Goal: Information Seeking & Learning: Learn about a topic

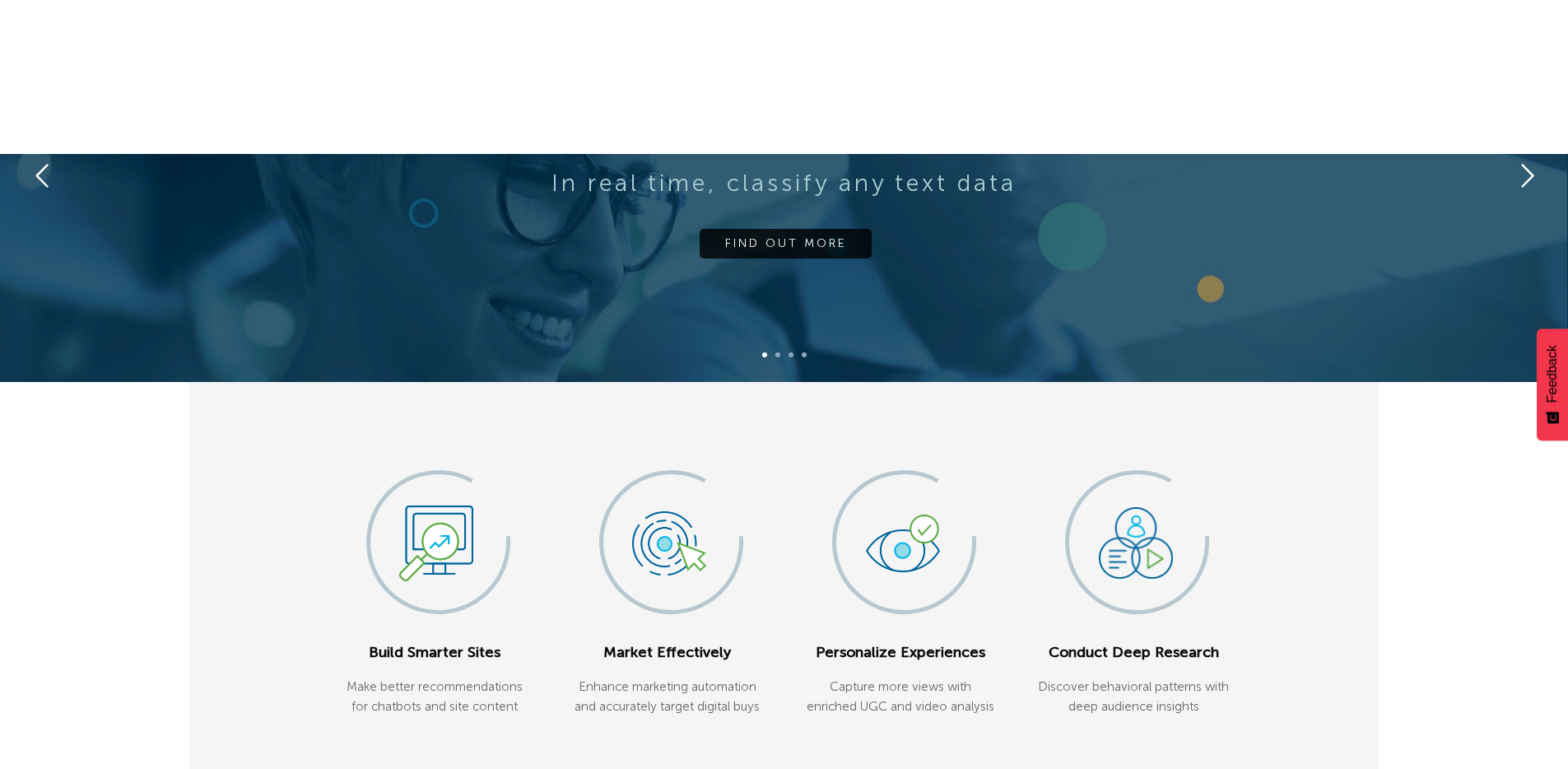
scroll to position [617, 0]
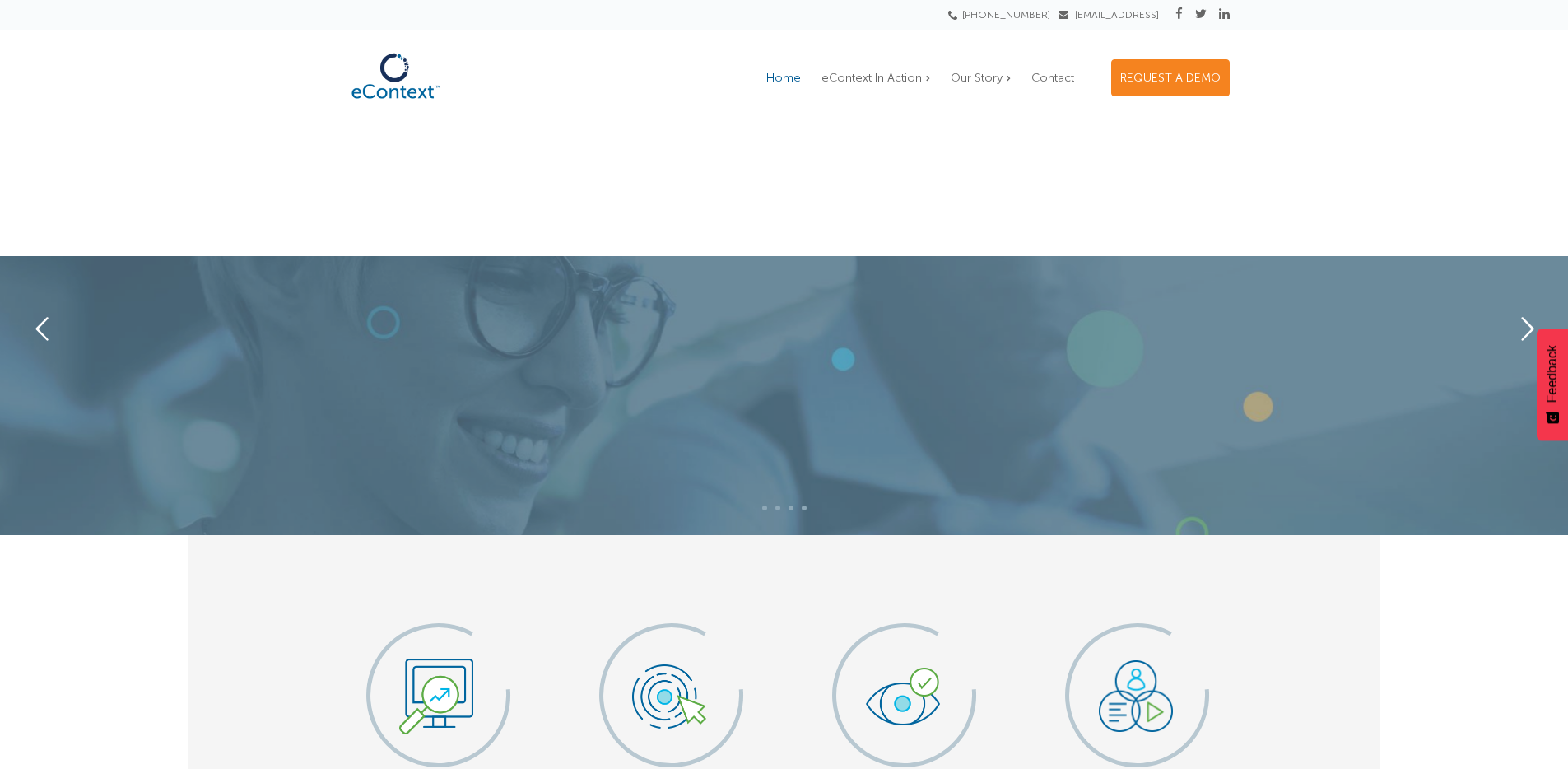
scroll to position [489, 0]
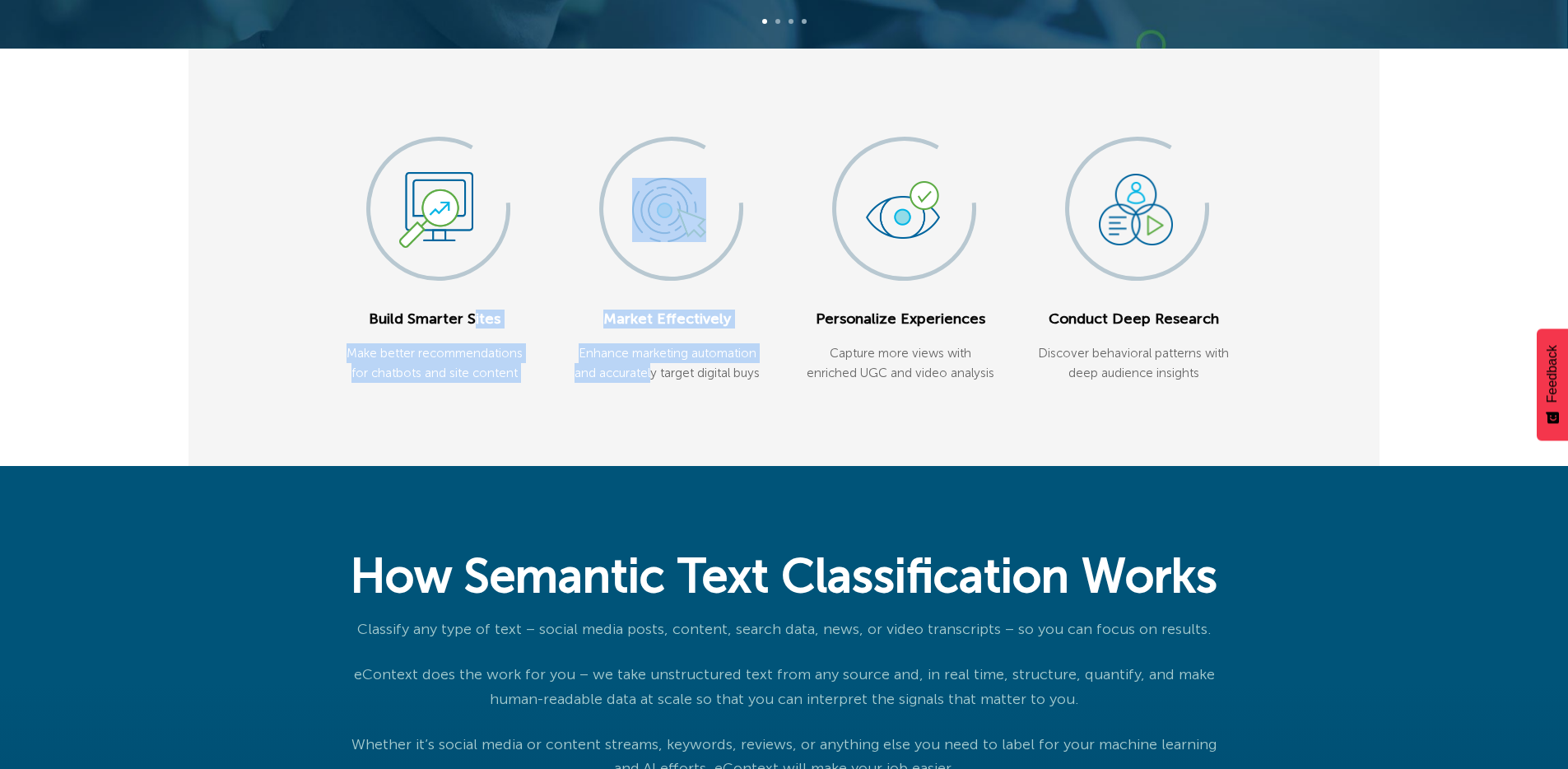
drag, startPoint x: 365, startPoint y: 315, endPoint x: 671, endPoint y: 367, distance: 310.4
click at [653, 368] on div "Build Smarter Sites Make better recommendations for chatbots and site content M…" at bounding box center [783, 256] width 1191 height 416
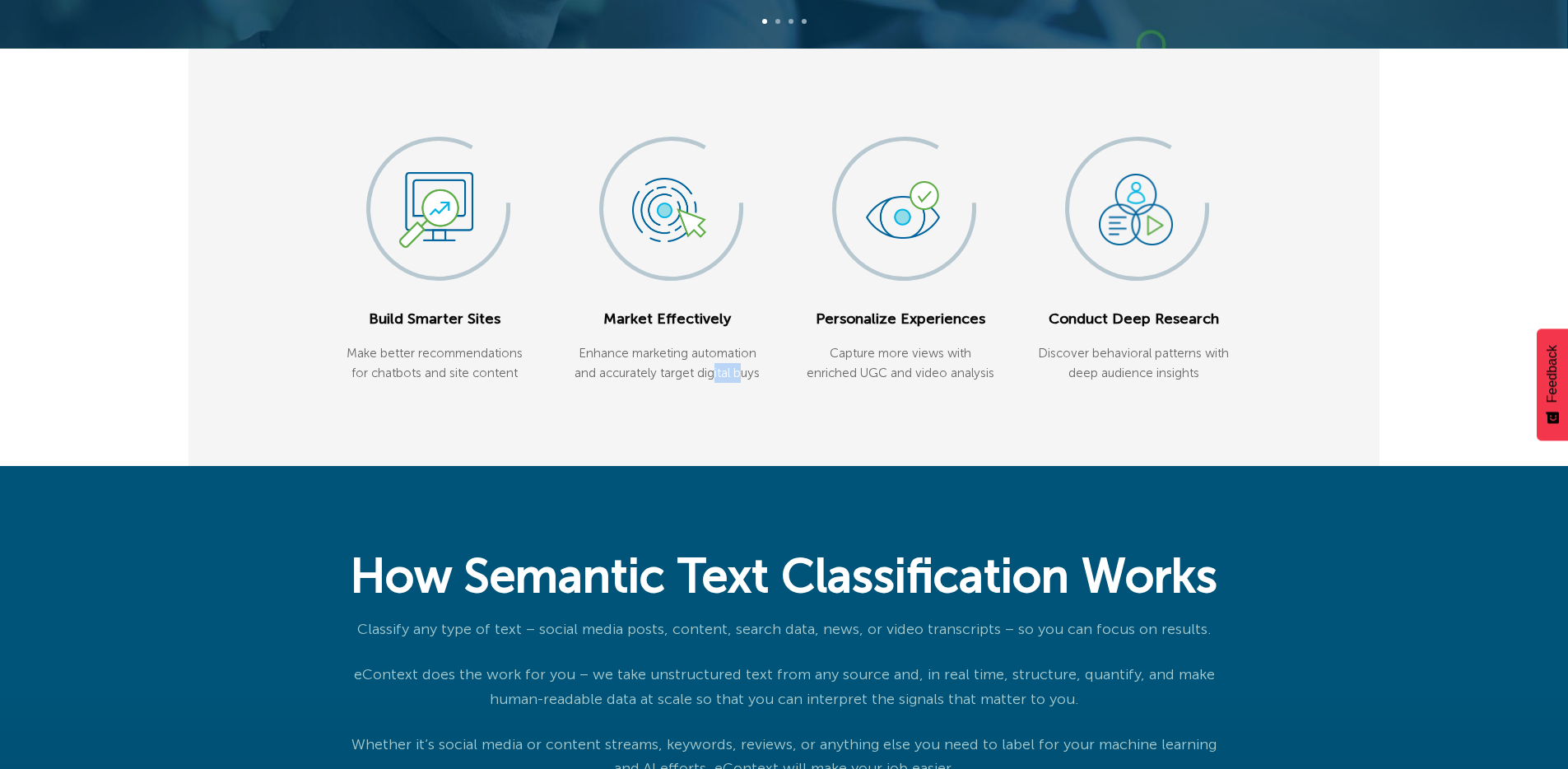
click at [738, 374] on p "Enhance marketing automation and accurately target digital buys" at bounding box center [667, 364] width 192 height 41
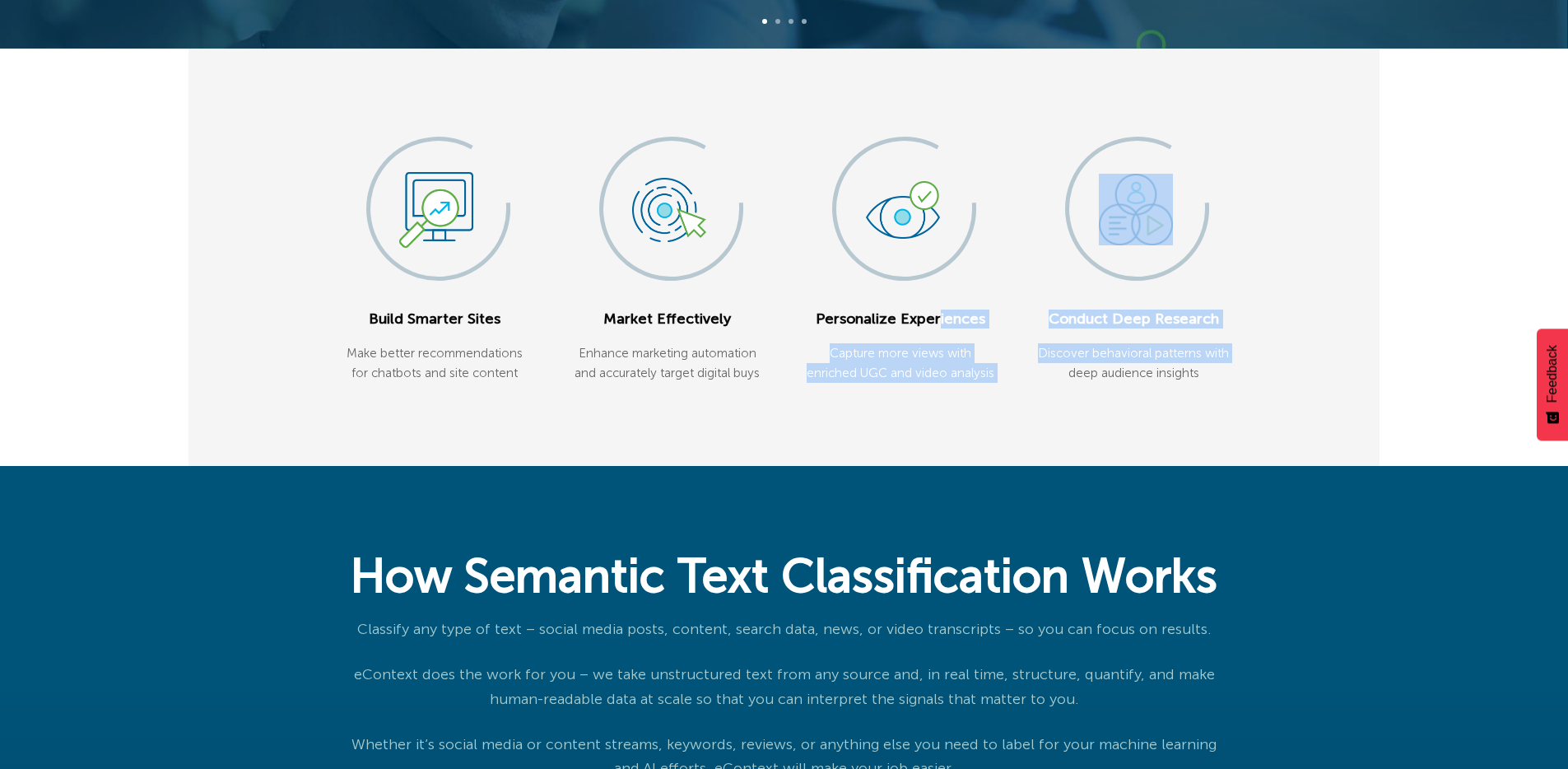
drag, startPoint x: 834, startPoint y: 326, endPoint x: 1138, endPoint y: 367, distance: 306.8
click at [1077, 371] on div "Build Smarter Sites Make better recommendations for chatbots and site content M…" at bounding box center [783, 256] width 1191 height 416
click at [1140, 362] on p "Discover behavioral patterns with deep audience insights" at bounding box center [1134, 364] width 192 height 41
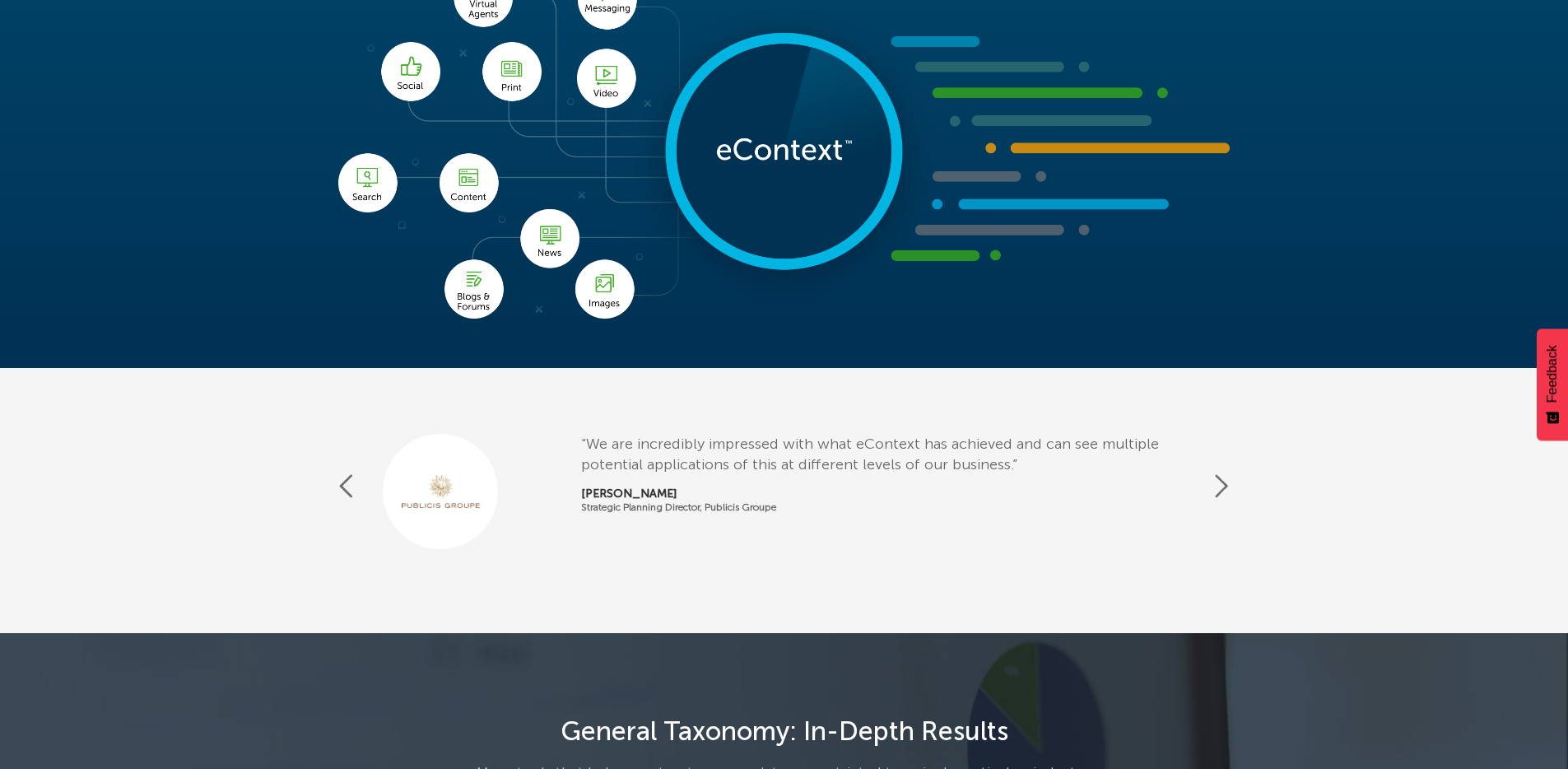
scroll to position [1691, 0]
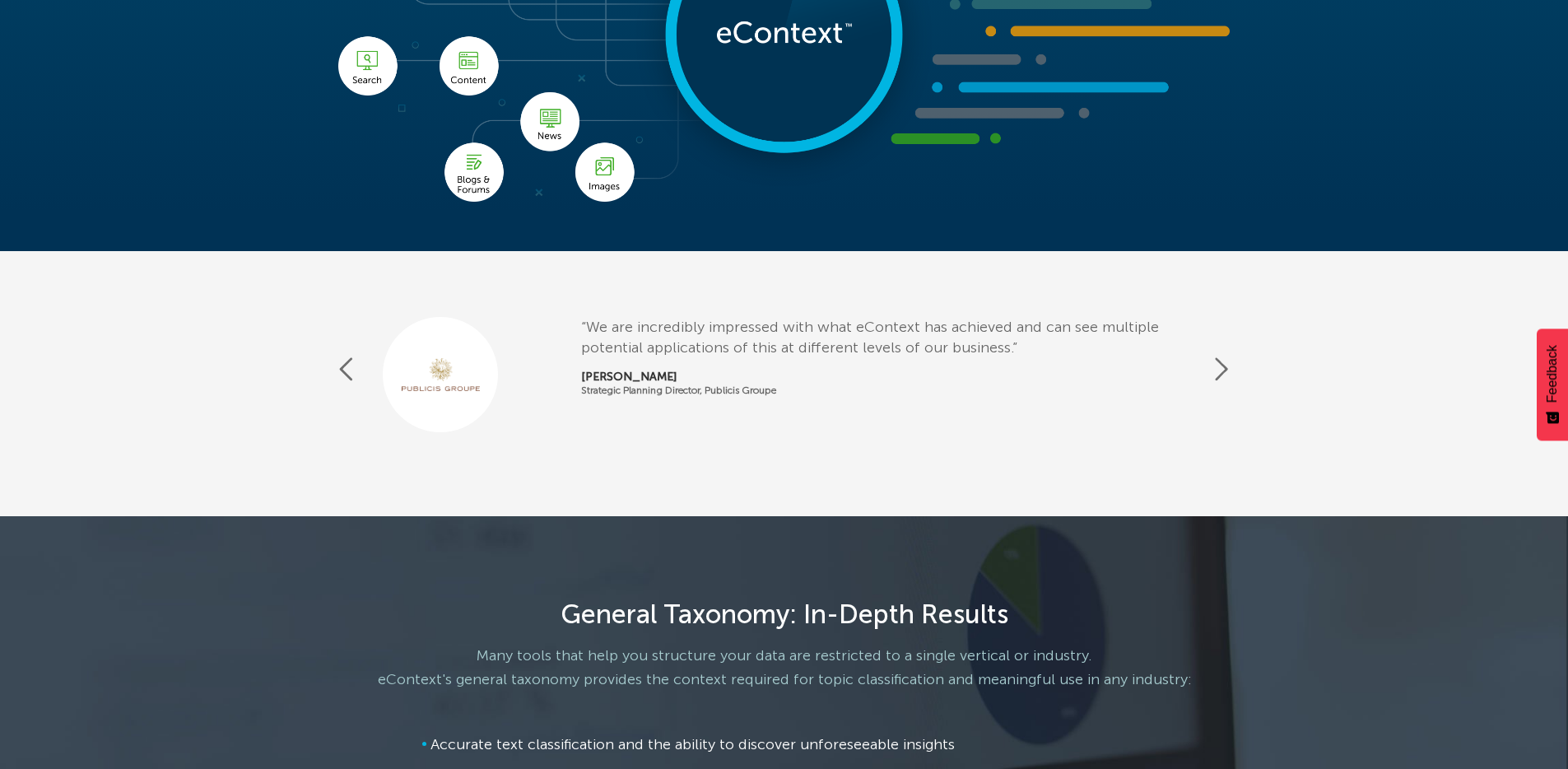
click at [1220, 371] on button "Next" at bounding box center [1221, 370] width 16 height 29
click at [1222, 370] on button "Next" at bounding box center [1221, 370] width 16 height 29
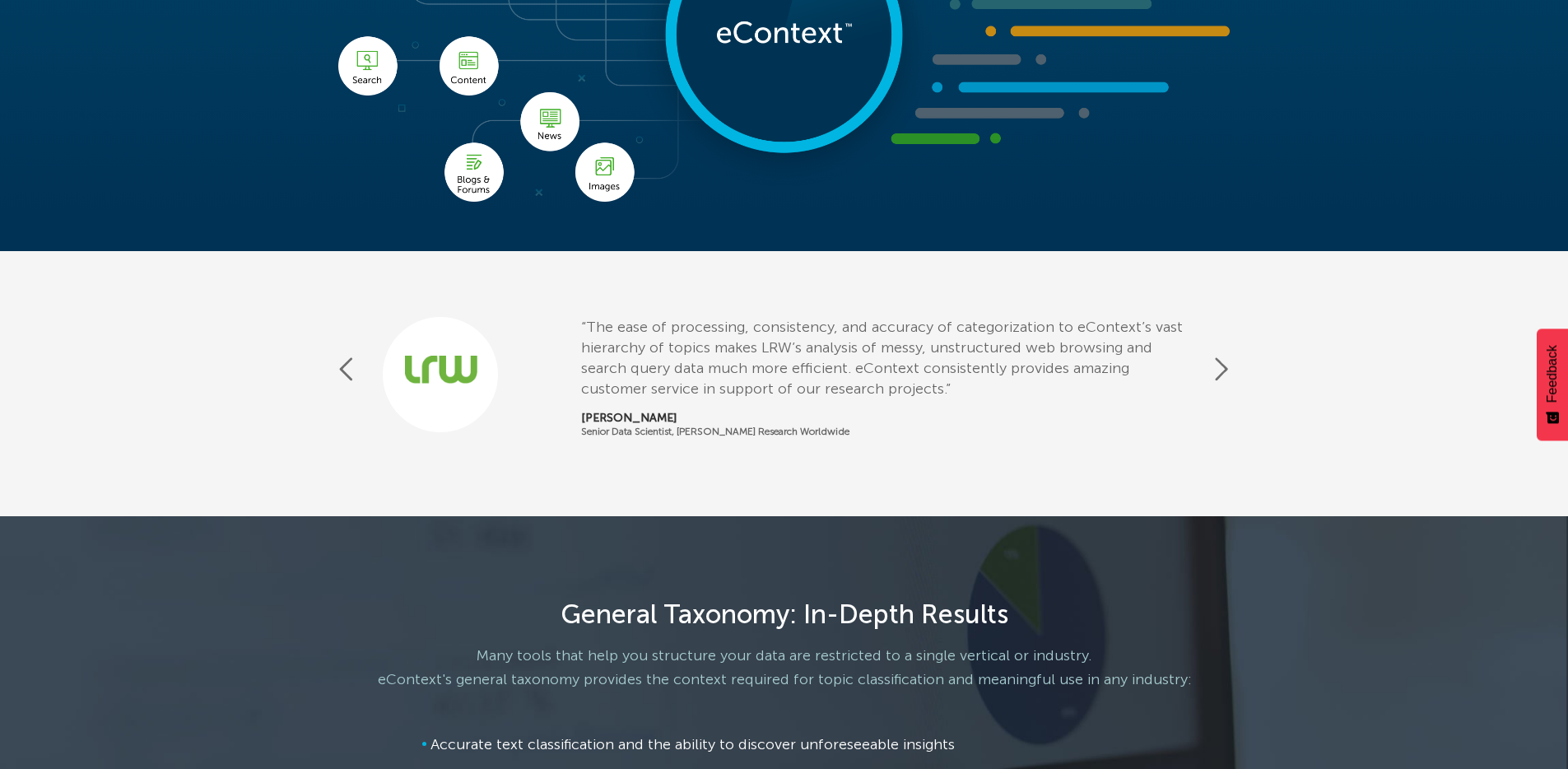
click at [1222, 370] on button "Next" at bounding box center [1221, 370] width 16 height 29
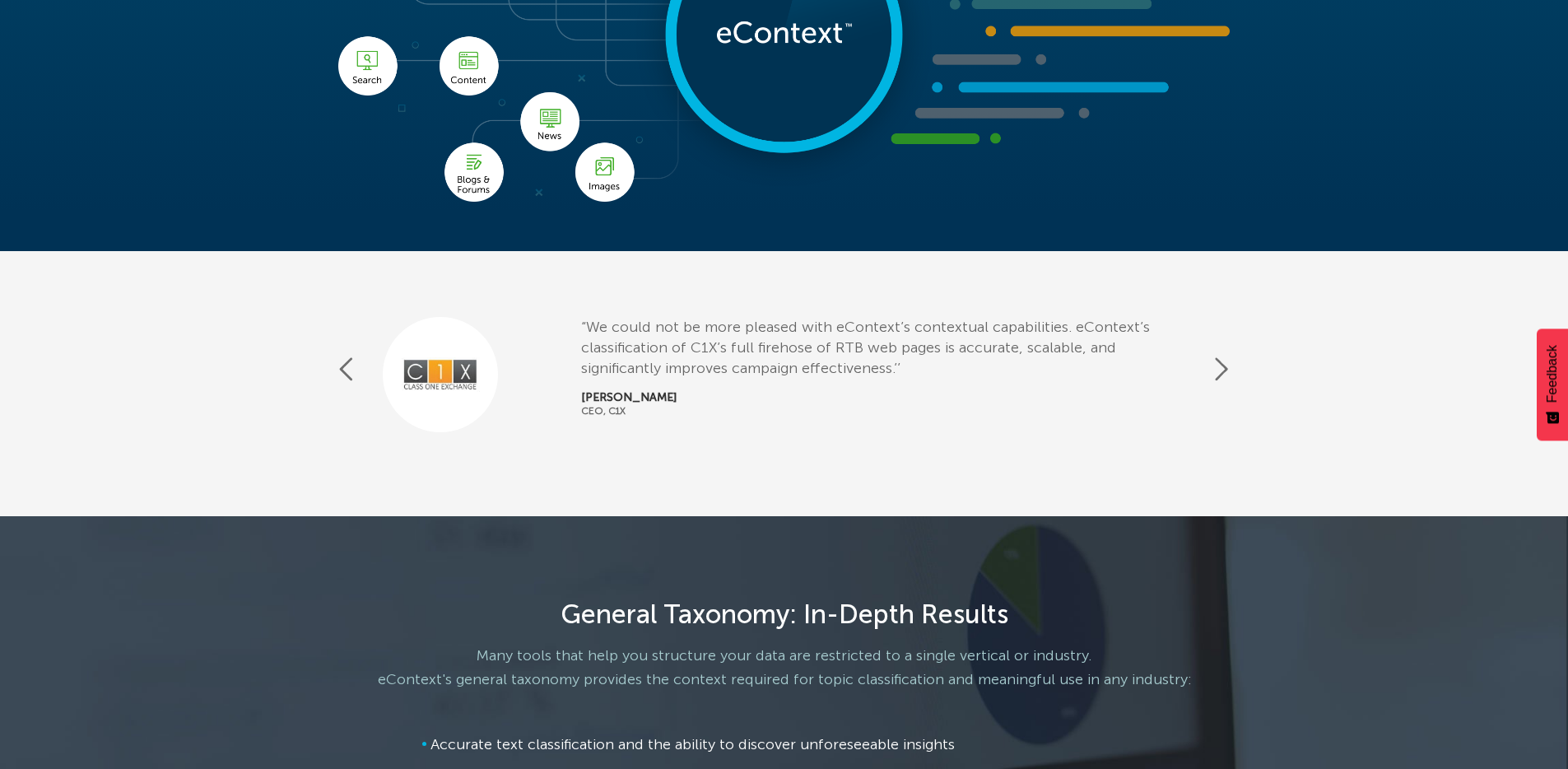
click at [1222, 370] on button "Next" at bounding box center [1221, 370] width 16 height 29
click at [1224, 368] on button "Next" at bounding box center [1221, 370] width 16 height 29
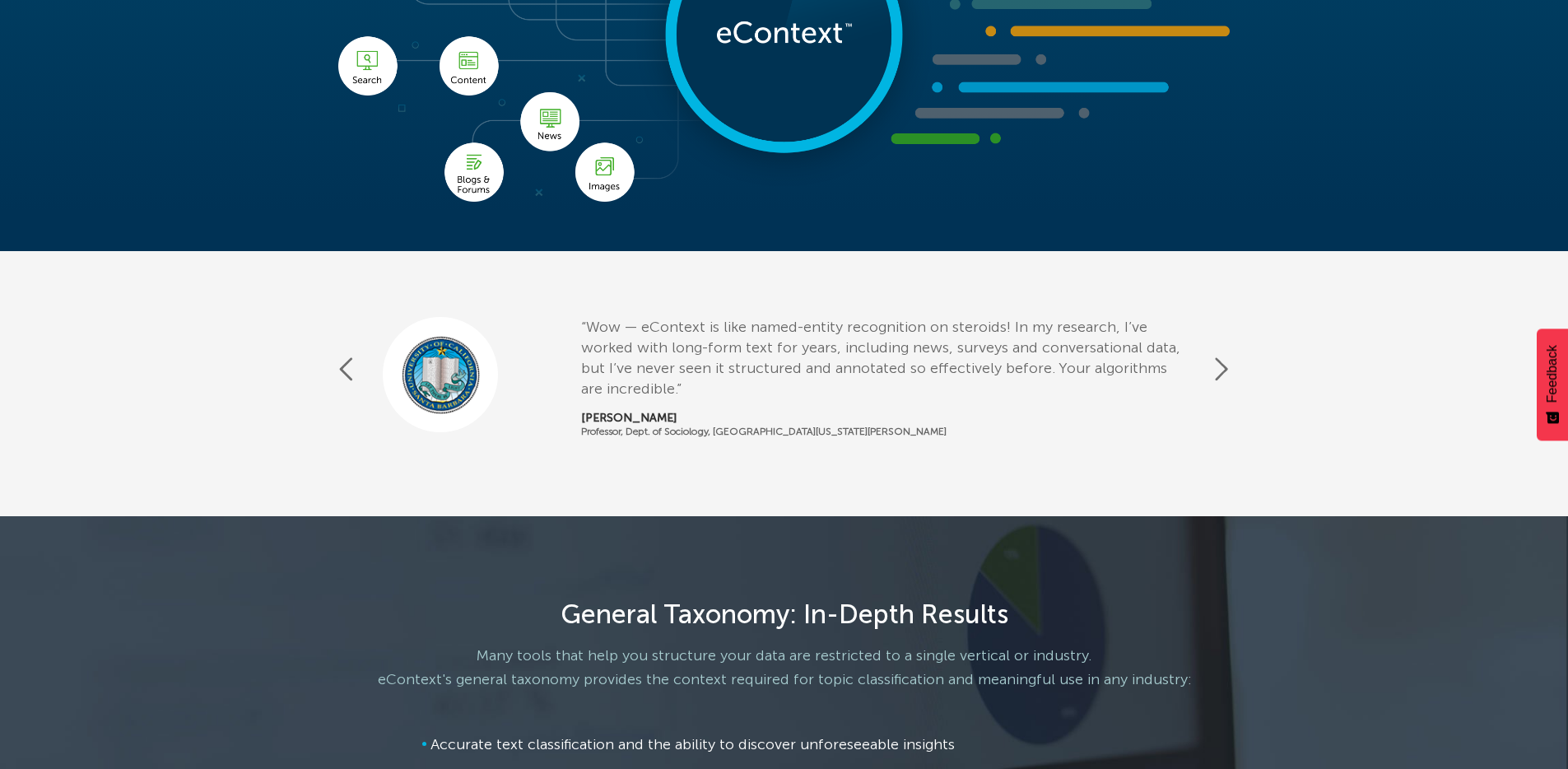
click at [1224, 368] on button "Next" at bounding box center [1221, 370] width 16 height 29
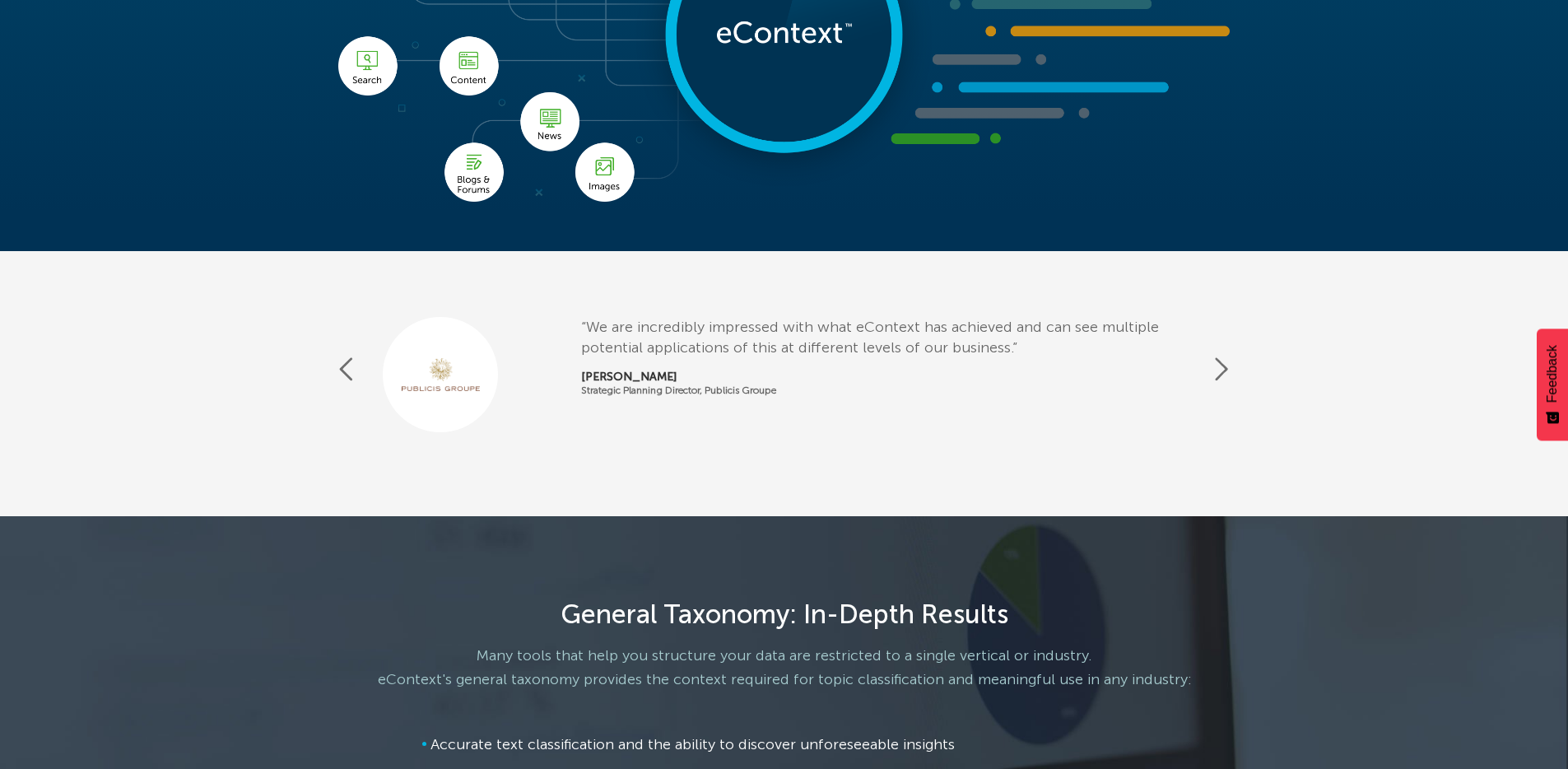
click at [1224, 368] on button "Next" at bounding box center [1221, 370] width 16 height 29
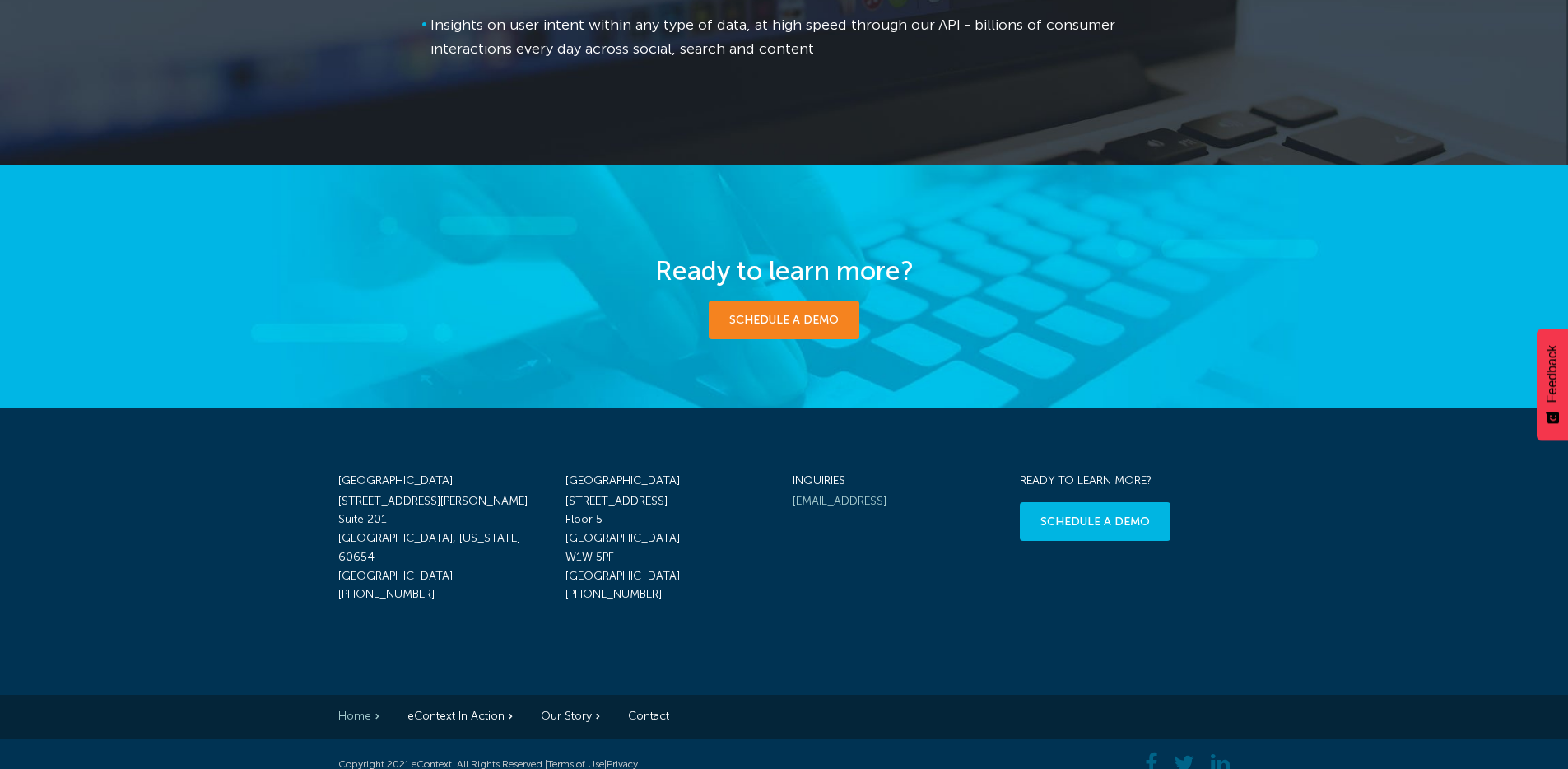
scroll to position [2527, 0]
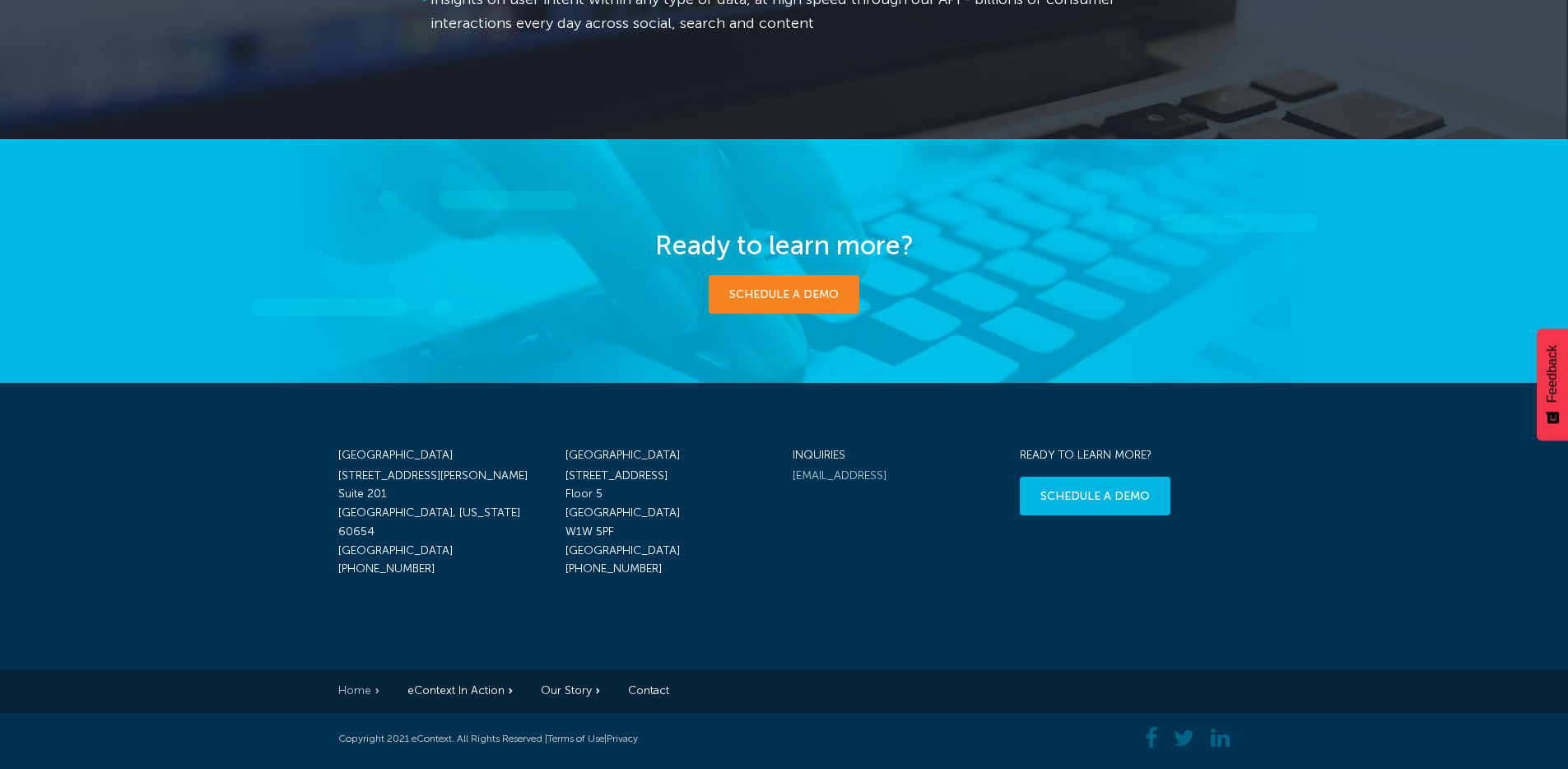
drag, startPoint x: 556, startPoint y: 560, endPoint x: 555, endPoint y: 454, distance: 106.0
click at [555, 454] on div "Chicago 116 West Hubbard Street Suite 201 Chicago, Illinois 60654 United States…" at bounding box center [784, 513] width 892 height 130
drag, startPoint x: 353, startPoint y: 465, endPoint x: 473, endPoint y: 555, distance: 150.0
click at [471, 555] on div "Chicago 116 West Hubbard Street Suite 201 Chicago, Illinois 60654 United States…" at bounding box center [784, 527] width 1568 height 287
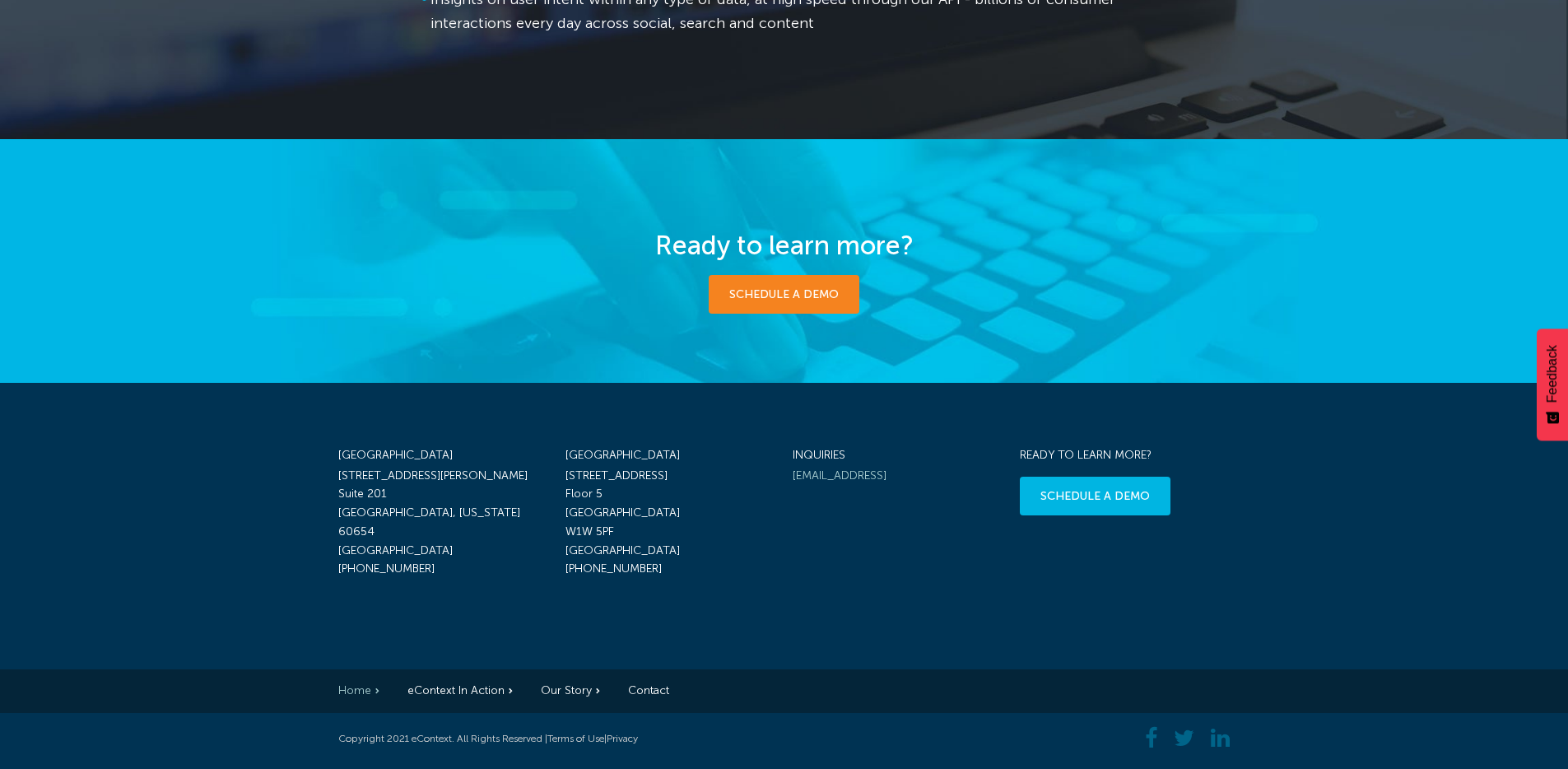
click at [473, 554] on p "116 West Hubbard Street Suite 201 Chicago, Illinois 60654 United States +1-312-…" at bounding box center [443, 523] width 210 height 113
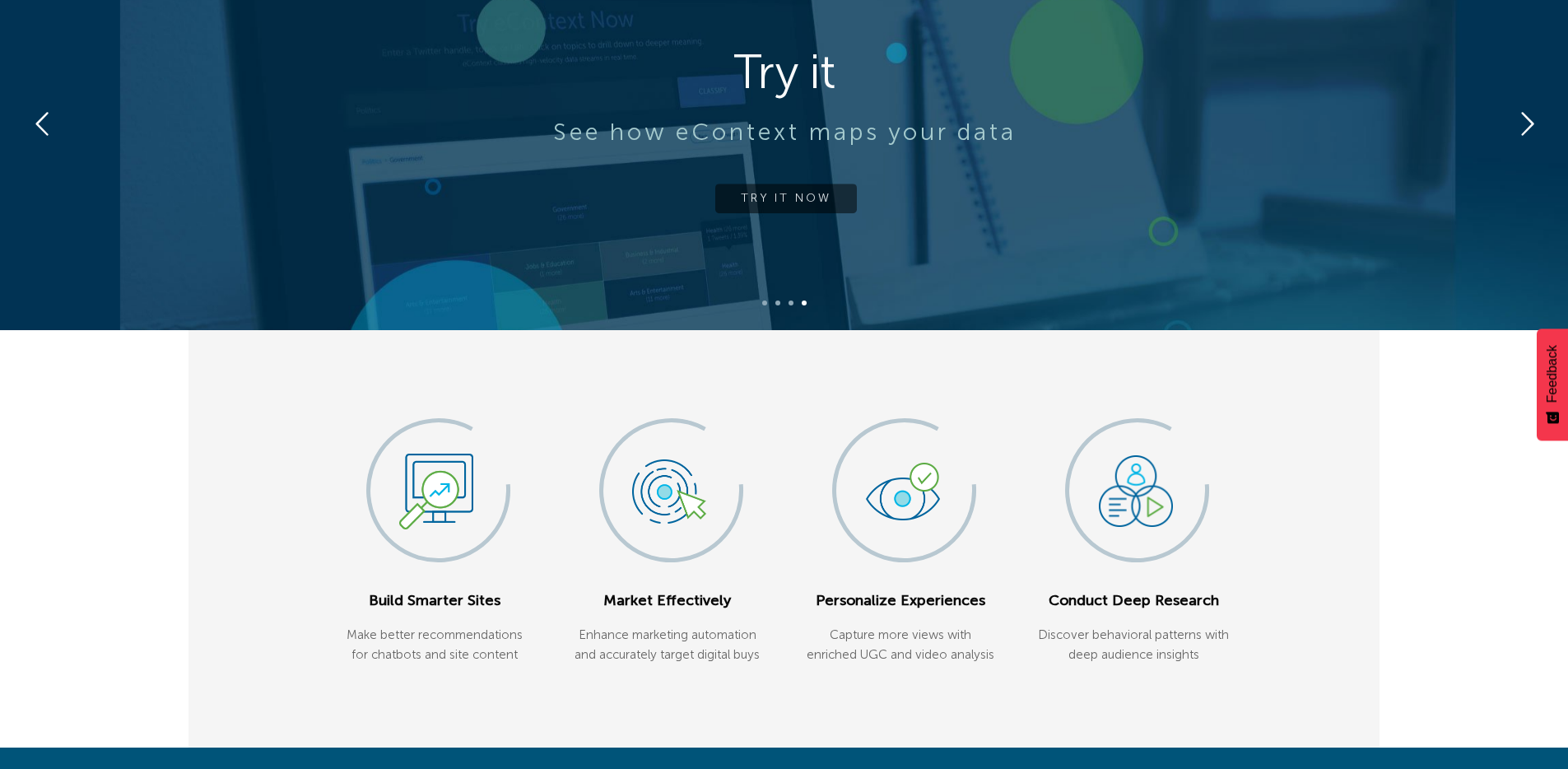
scroll to position [0, 0]
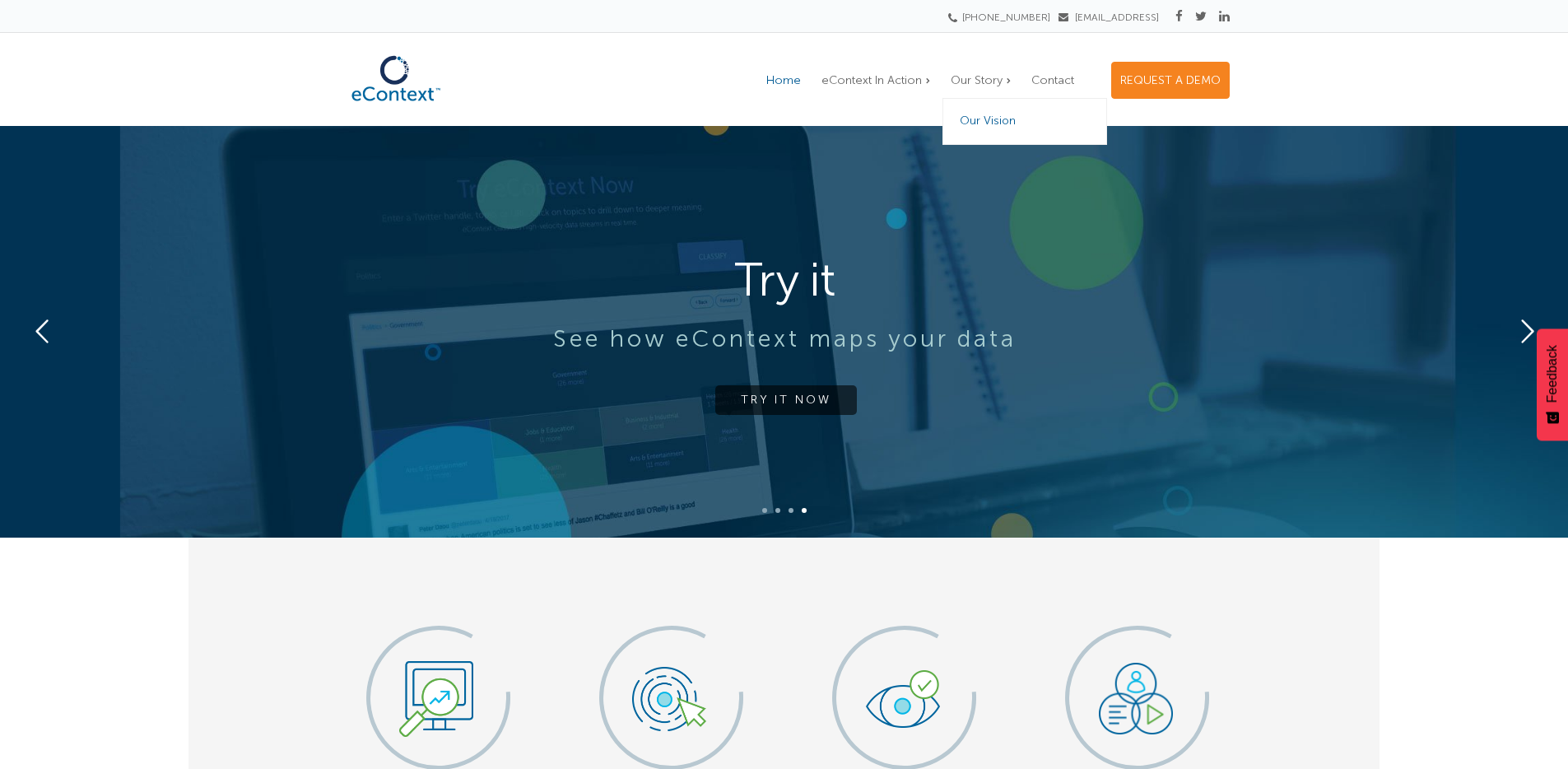
click at [1004, 121] on span "Our Vision" at bounding box center [988, 120] width 56 height 14
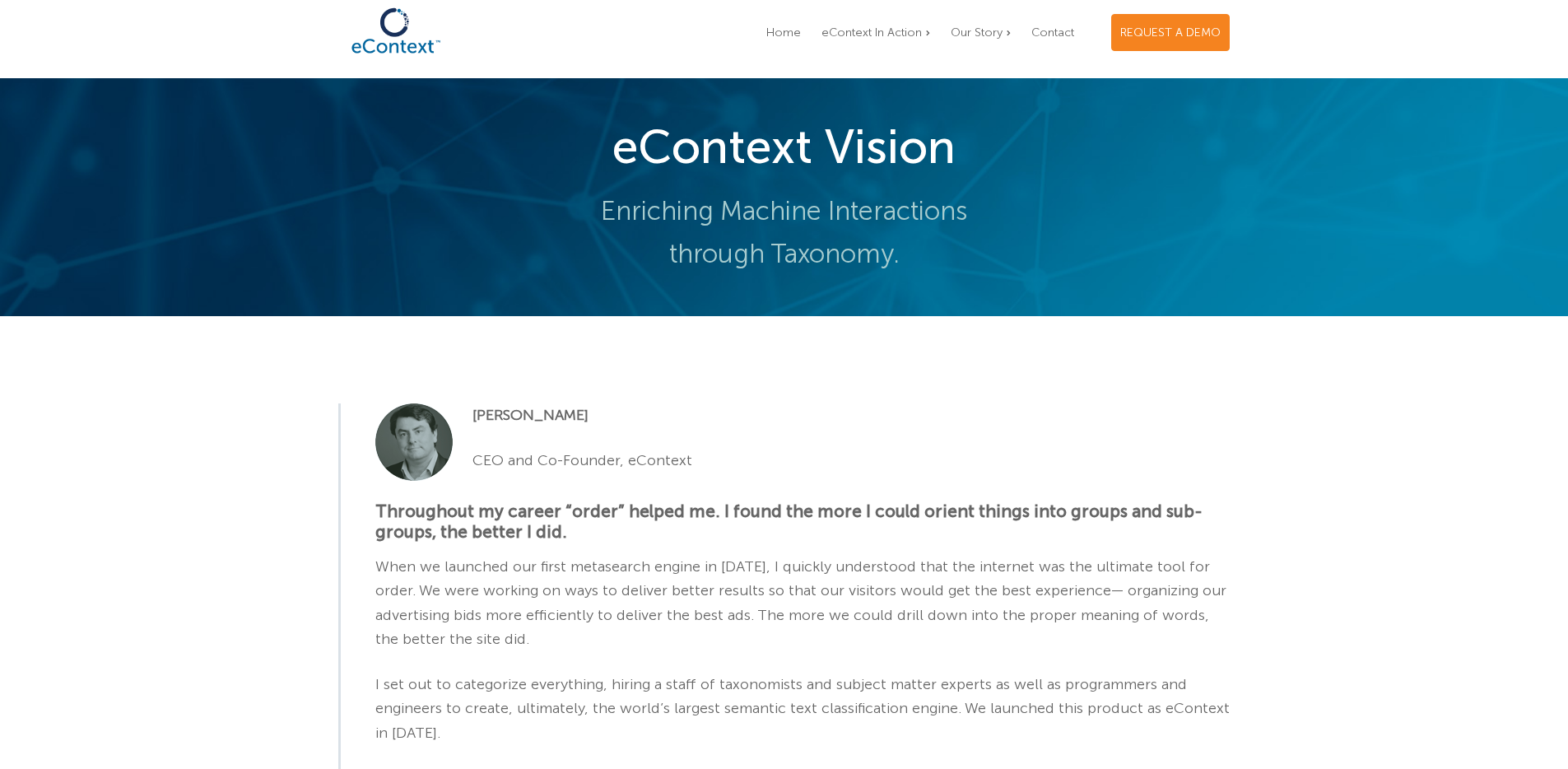
scroll to position [270, 0]
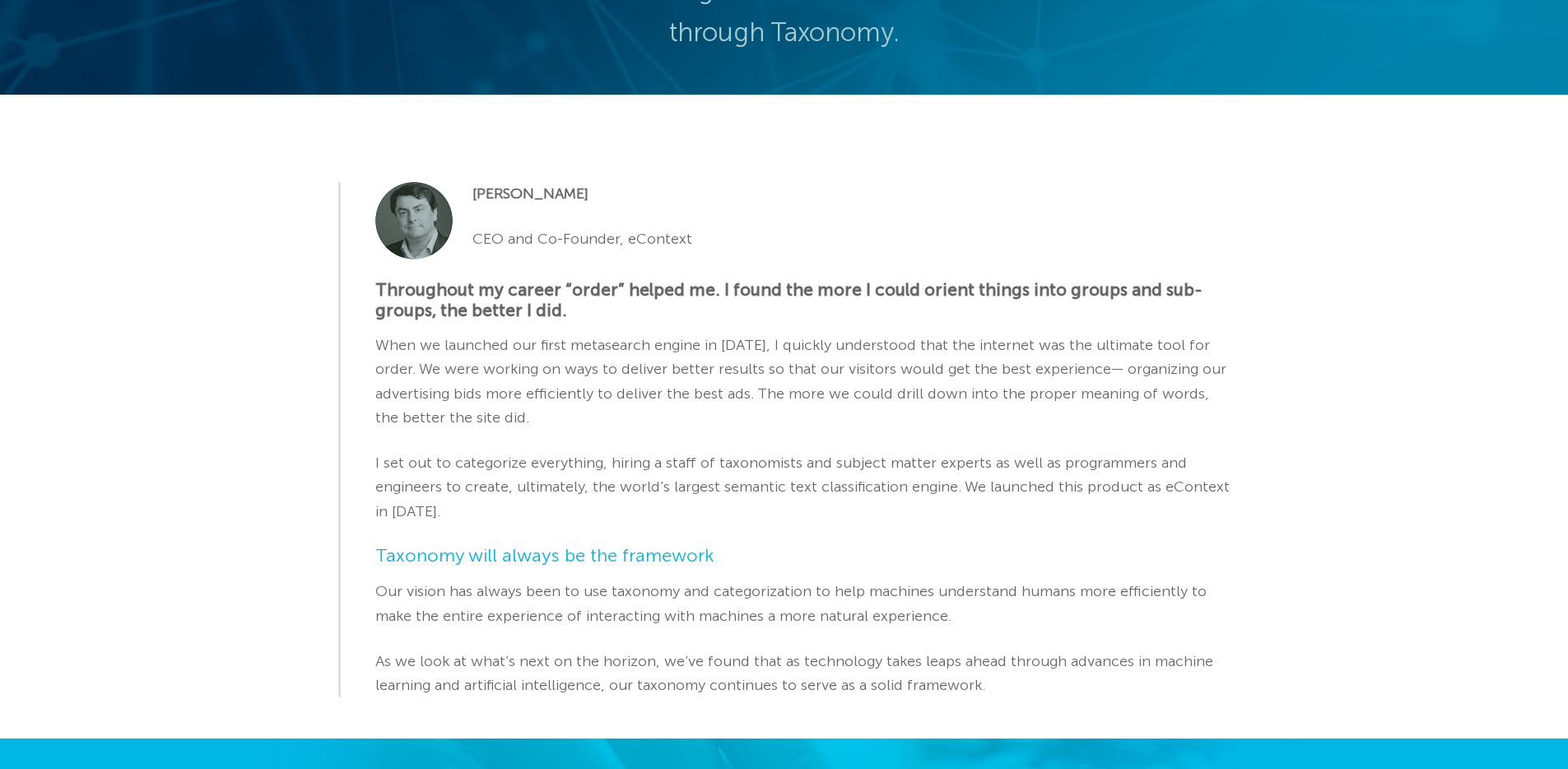
click at [571, 194] on p "Stephen Scarr" at bounding box center [803, 194] width 854 height 24
